Goal: Transaction & Acquisition: Obtain resource

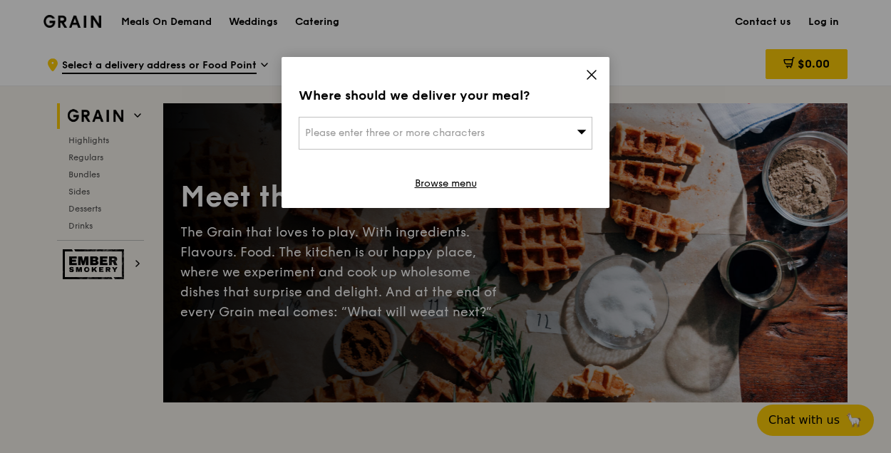
click at [585, 73] on icon at bounding box center [591, 74] width 13 height 13
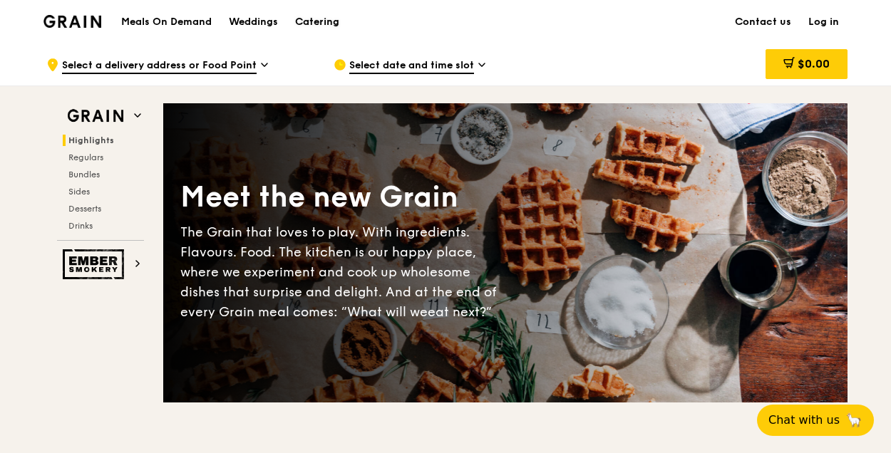
click at [311, 19] on div "Catering" at bounding box center [317, 22] width 44 height 43
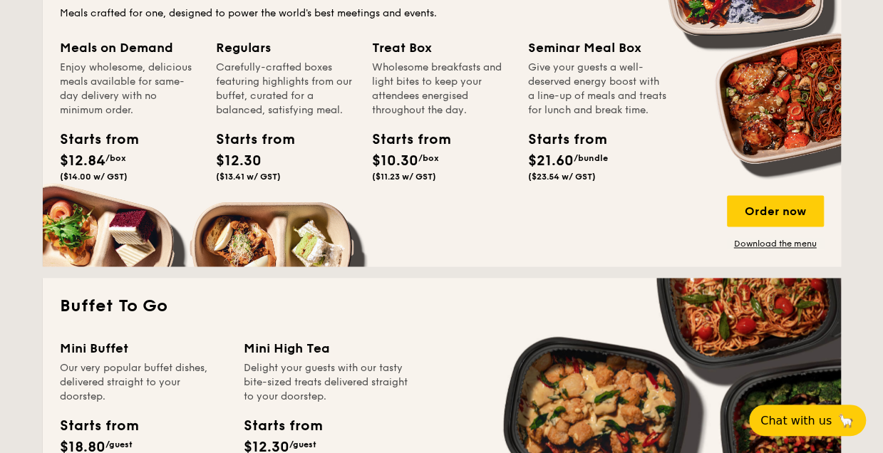
scroll to position [997, 0]
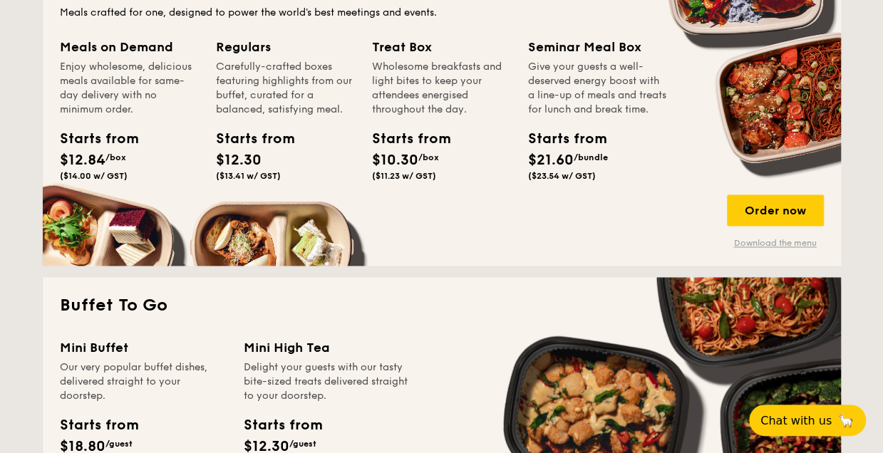
click at [774, 242] on link "Download the menu" at bounding box center [775, 242] width 97 height 11
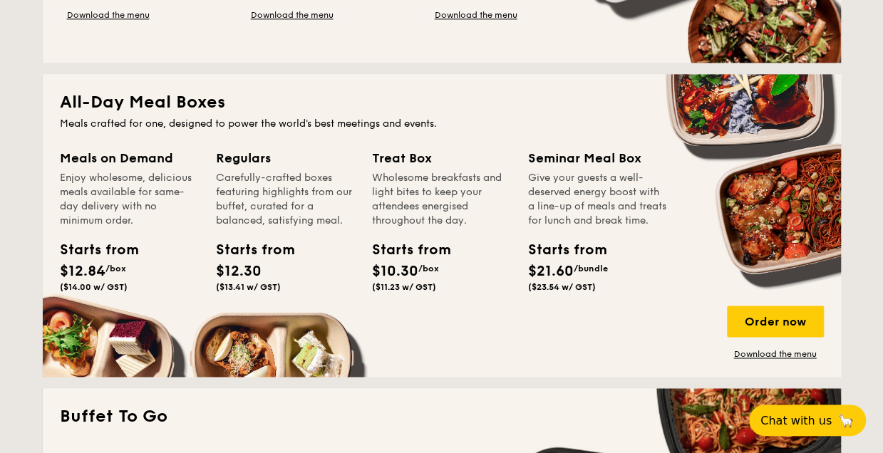
scroll to position [886, 0]
